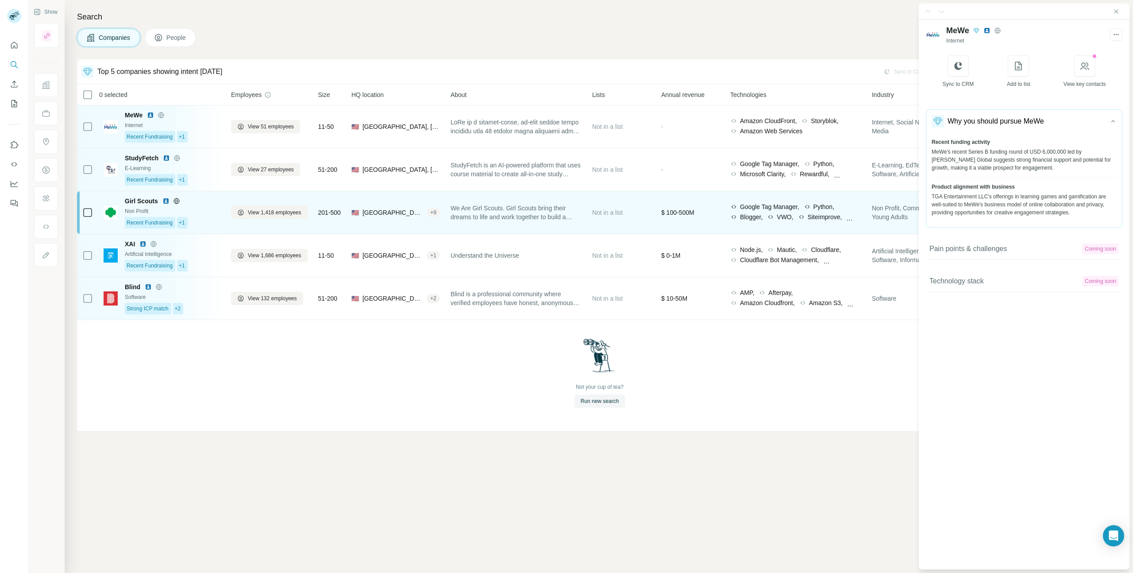
click at [198, 213] on div "Non Profit" at bounding box center [173, 211] width 96 height 8
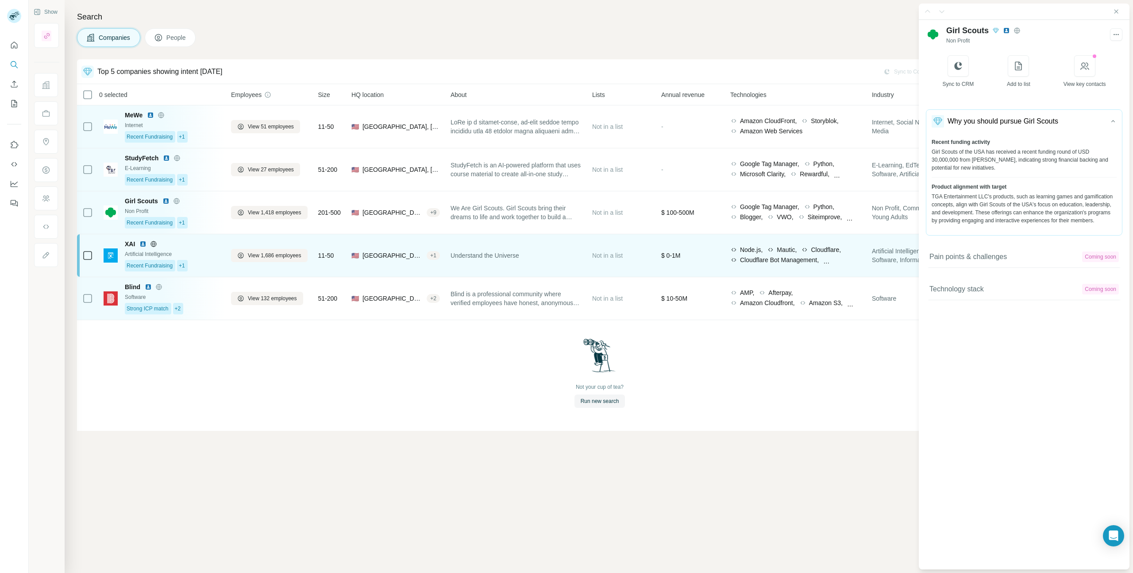
click at [206, 245] on div "XAI" at bounding box center [173, 243] width 96 height 9
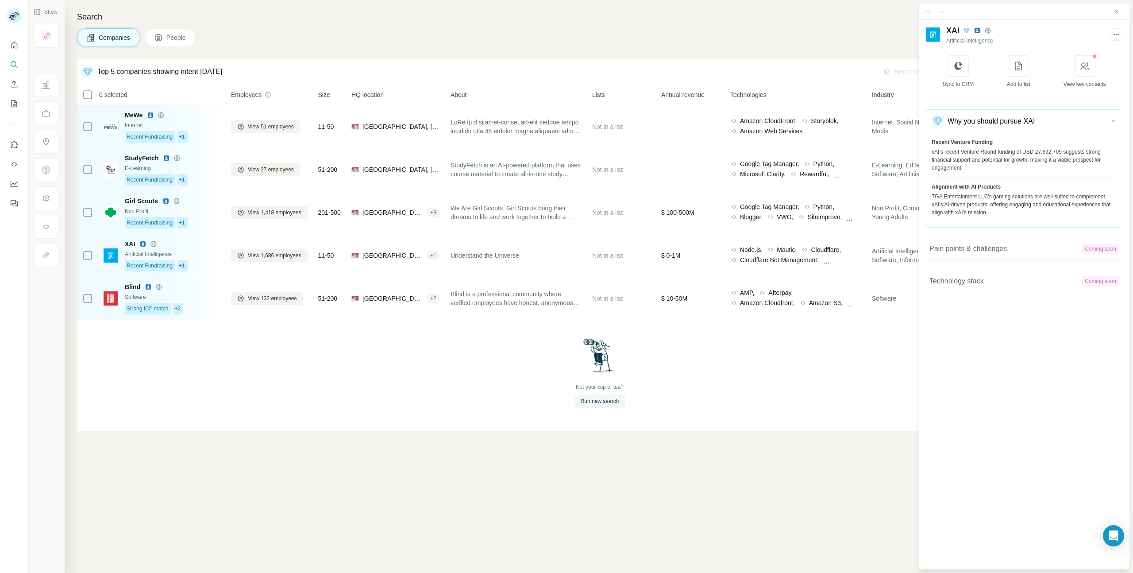
click at [979, 30] on img at bounding box center [976, 30] width 7 height 7
click at [990, 27] on icon at bounding box center [987, 30] width 7 height 7
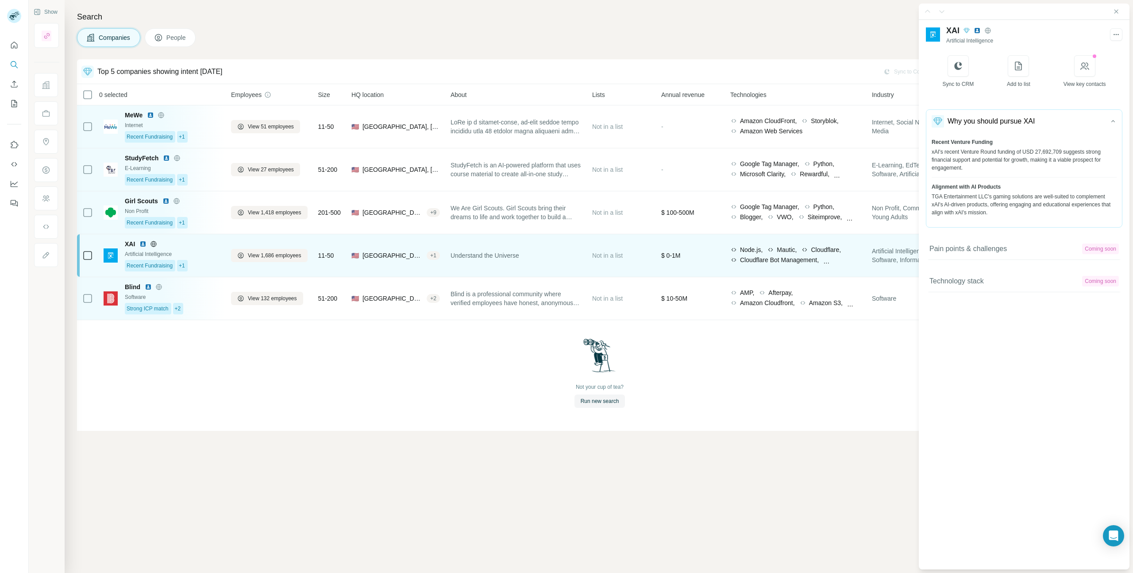
click at [204, 254] on div "Artificial Intelligence" at bounding box center [173, 254] width 96 height 8
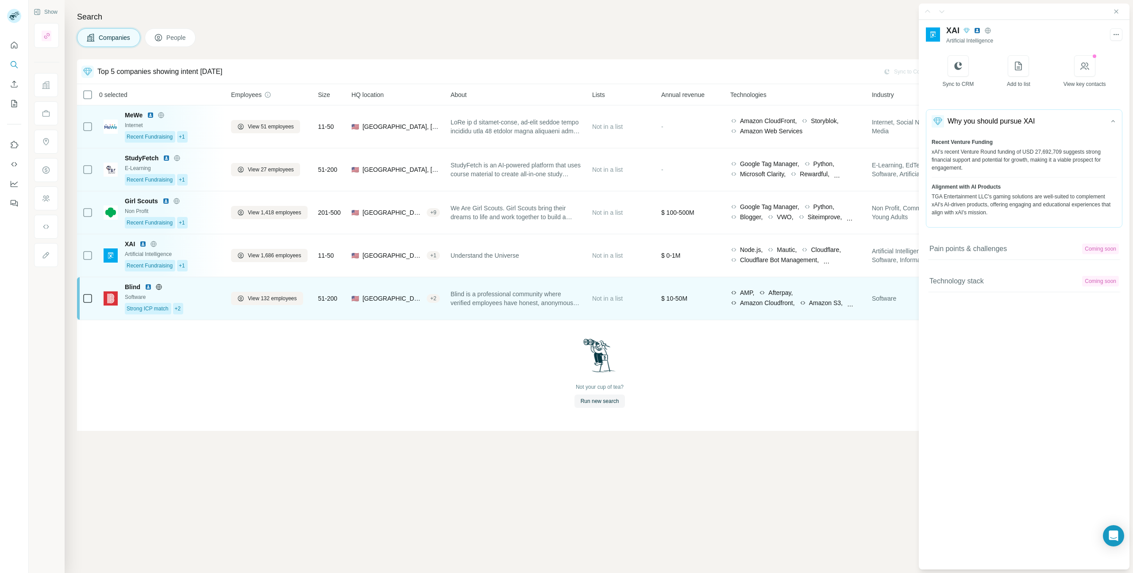
click at [194, 288] on div "Blind" at bounding box center [173, 286] width 96 height 9
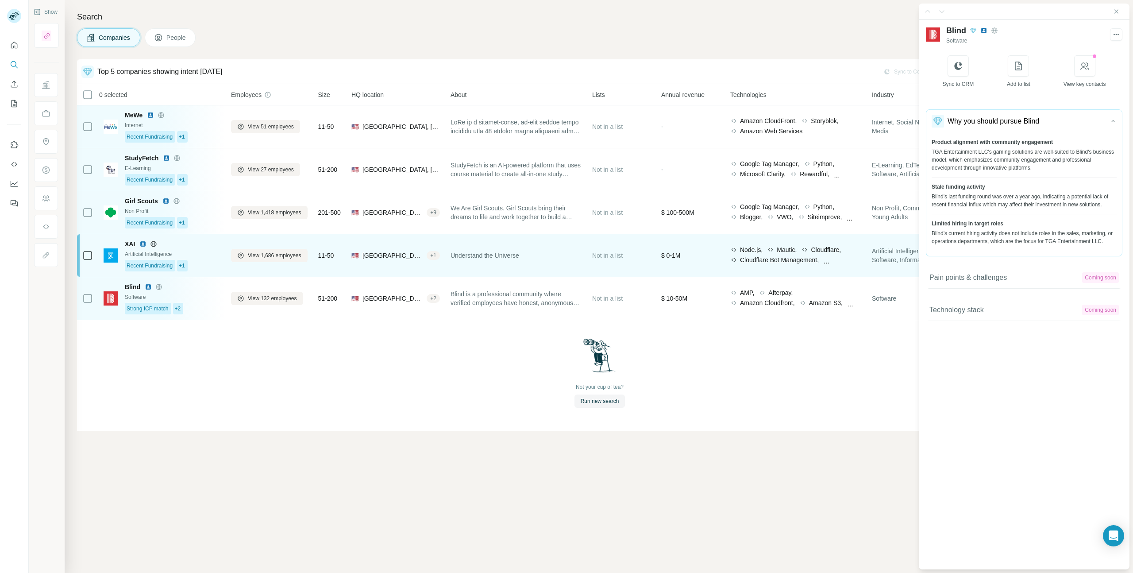
click at [200, 247] on div "XAI" at bounding box center [173, 243] width 96 height 9
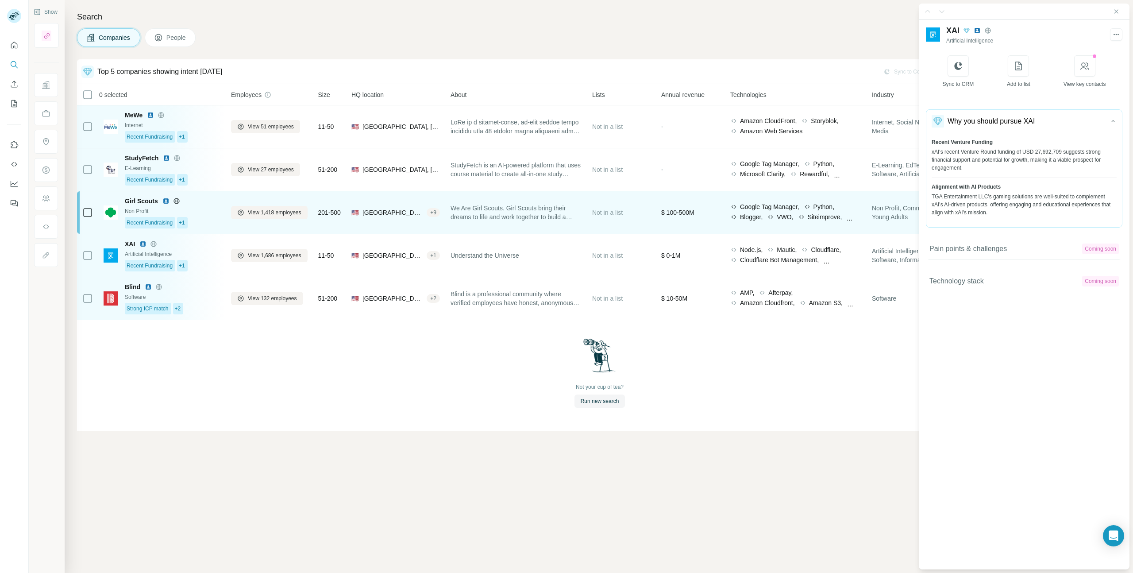
click at [206, 203] on div "Girl Scouts" at bounding box center [173, 200] width 96 height 9
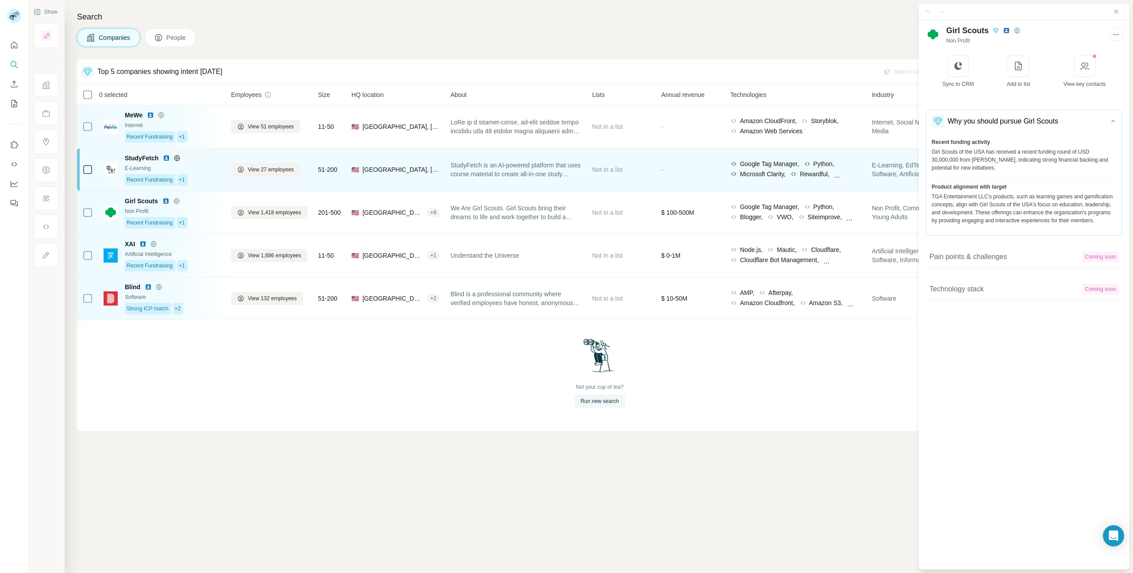
click at [208, 154] on div "StudyFetch" at bounding box center [173, 158] width 96 height 9
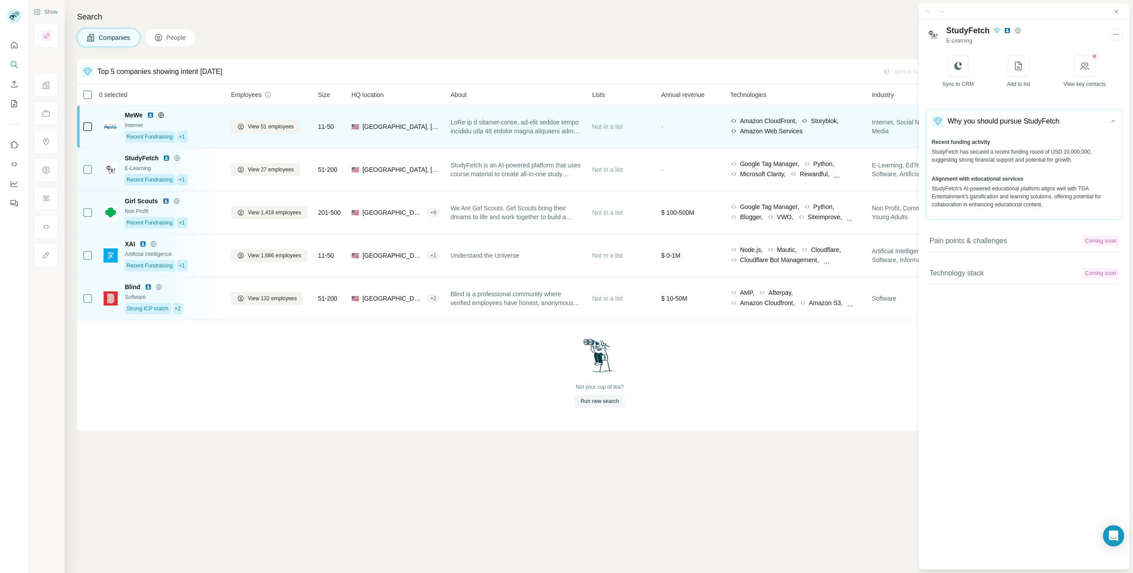
click at [208, 121] on div "Internet" at bounding box center [173, 125] width 96 height 8
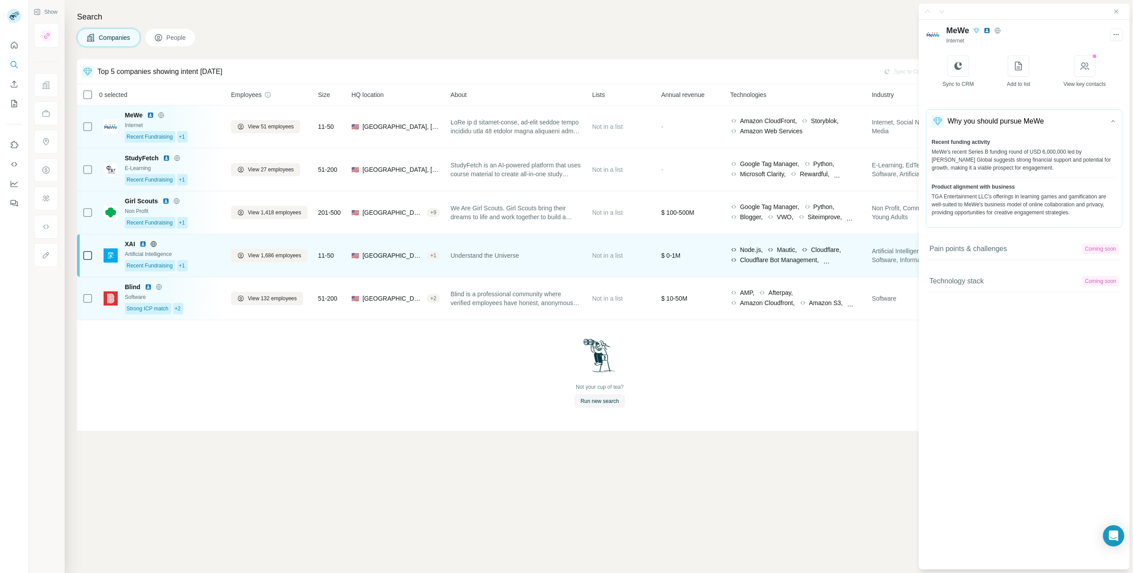
click at [205, 249] on div "XAI Artificial Intelligence Recent Fundraising +1" at bounding box center [173, 255] width 96 height 32
